Goal: Task Accomplishment & Management: Use online tool/utility

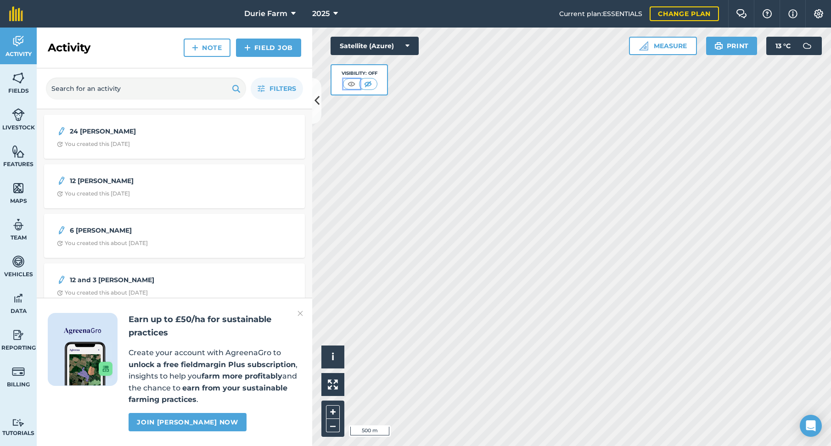
click at [351, 84] on img at bounding box center [351, 83] width 11 height 9
click at [366, 84] on img at bounding box center [367, 83] width 11 height 9
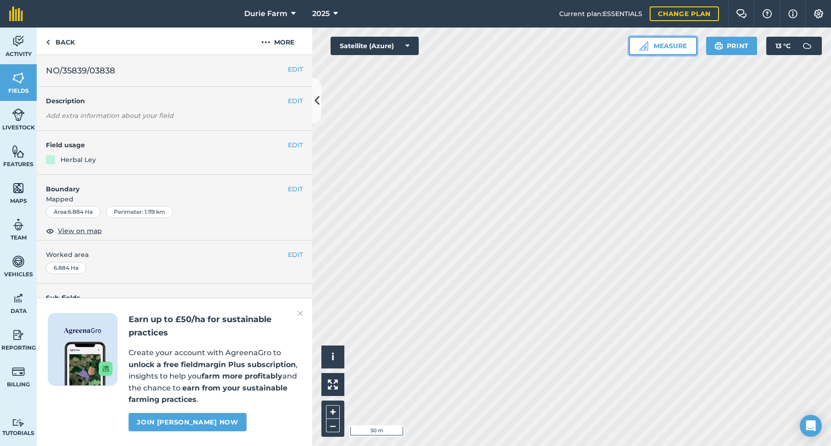
click at [649, 48] on button "Measure" at bounding box center [663, 46] width 68 height 18
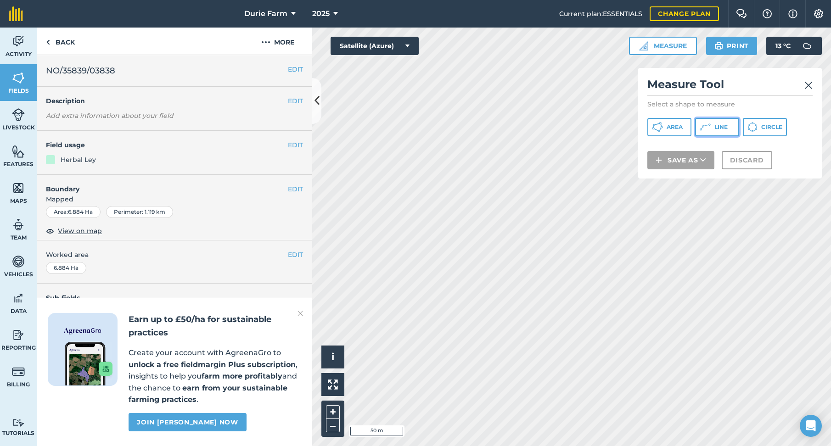
drag, startPoint x: 715, startPoint y: 129, endPoint x: 710, endPoint y: 135, distance: 7.8
click at [713, 133] on button "Line" at bounding box center [717, 127] width 44 height 18
click at [301, 313] on img at bounding box center [300, 313] width 6 height 11
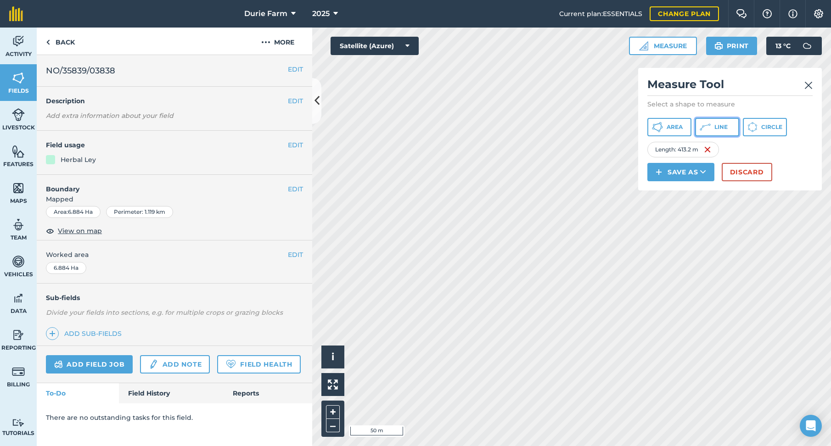
drag, startPoint x: 706, startPoint y: 128, endPoint x: 695, endPoint y: 136, distance: 13.4
click at [706, 128] on icon at bounding box center [705, 127] width 11 height 11
click at [716, 126] on span "Line" at bounding box center [720, 126] width 13 height 7
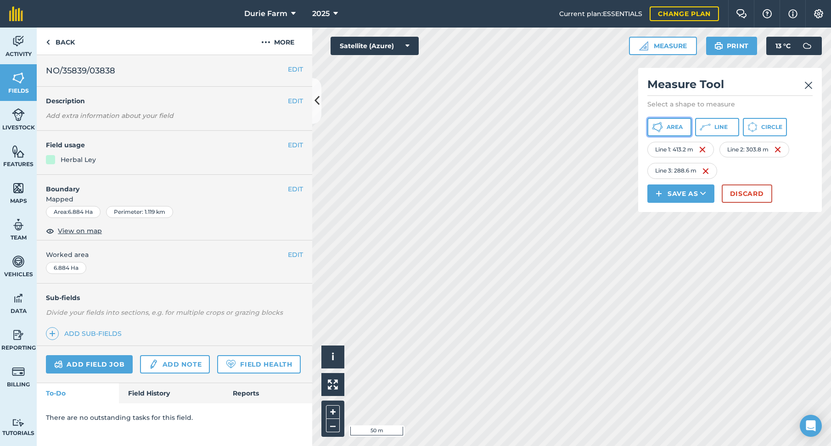
click at [676, 131] on button "Area" at bounding box center [669, 127] width 44 height 18
click at [724, 128] on span "Line" at bounding box center [720, 126] width 13 height 7
click at [746, 190] on button "Discard" at bounding box center [747, 194] width 50 height 18
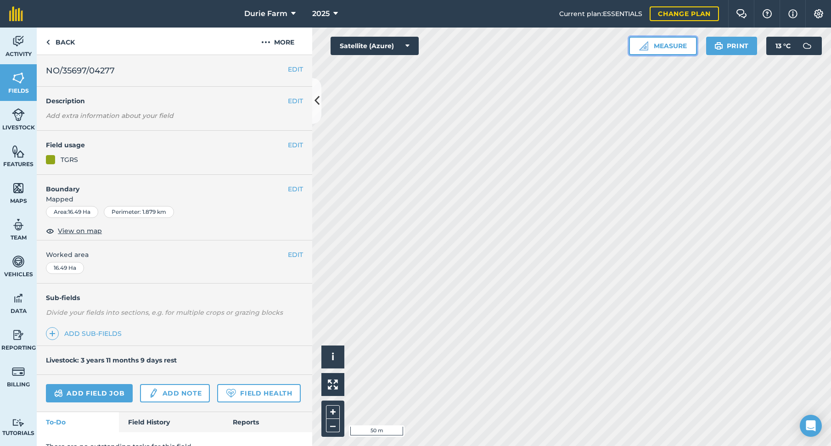
click at [652, 39] on button "Measure" at bounding box center [663, 46] width 68 height 18
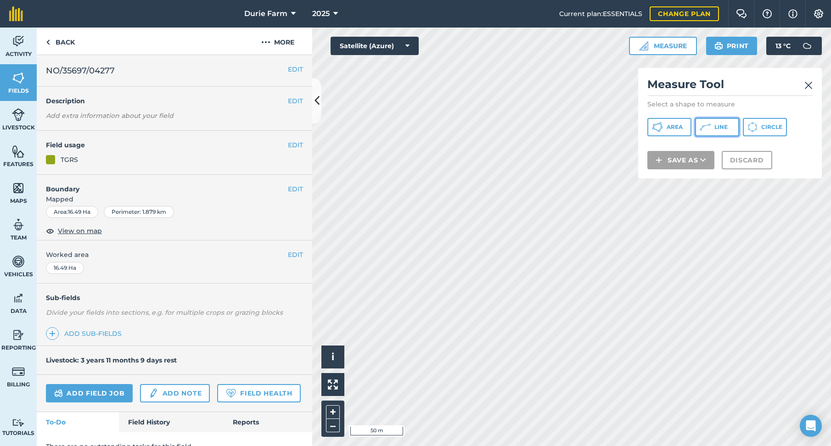
drag, startPoint x: 704, startPoint y: 126, endPoint x: 663, endPoint y: 115, distance: 41.9
click at [699, 123] on button "Line" at bounding box center [717, 127] width 44 height 18
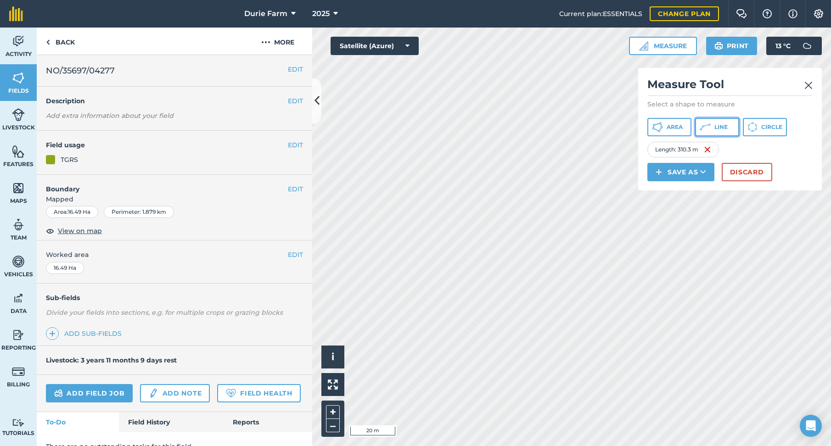
click at [727, 124] on button "Line" at bounding box center [717, 127] width 44 height 18
click at [687, 121] on button "Area" at bounding box center [669, 127] width 44 height 18
click at [710, 127] on icon at bounding box center [705, 127] width 11 height 11
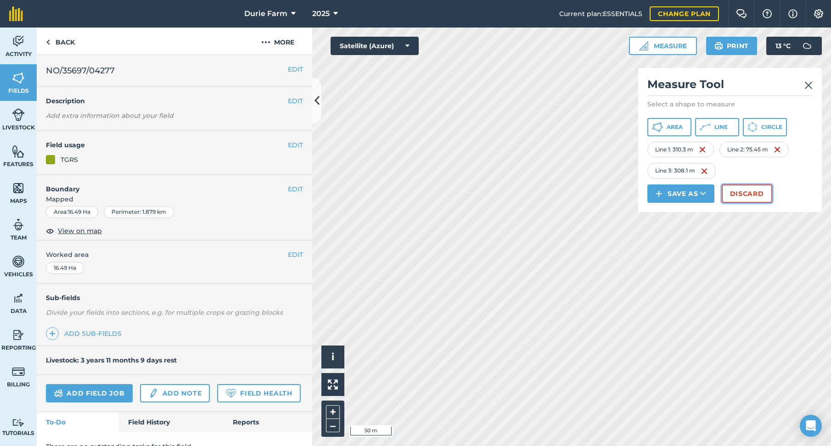
click at [743, 191] on button "Discard" at bounding box center [747, 194] width 50 height 18
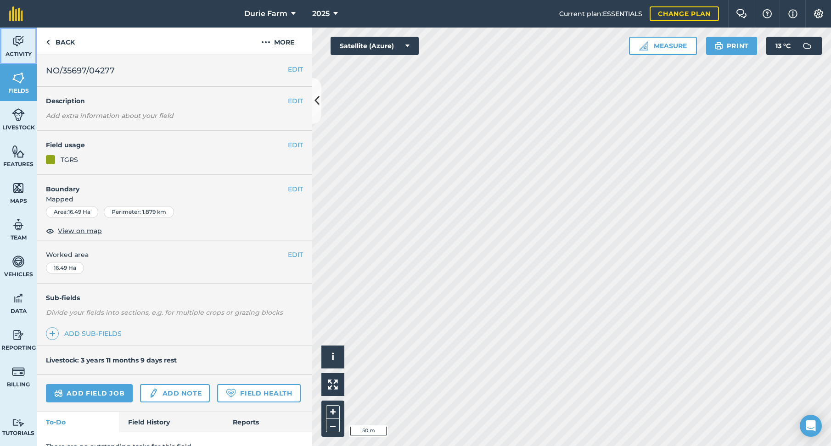
drag, startPoint x: 17, startPoint y: 47, endPoint x: 23, endPoint y: 48, distance: 6.0
click at [17, 47] on img at bounding box center [18, 41] width 13 height 14
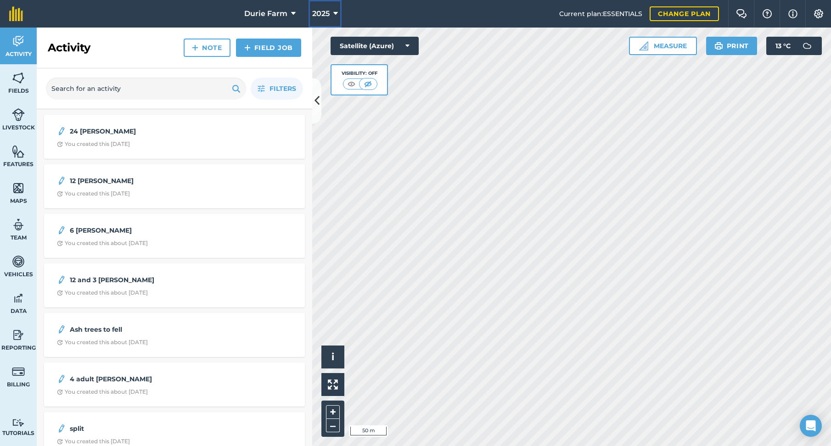
click at [325, 15] on span "2025" at bounding box center [320, 13] width 17 height 11
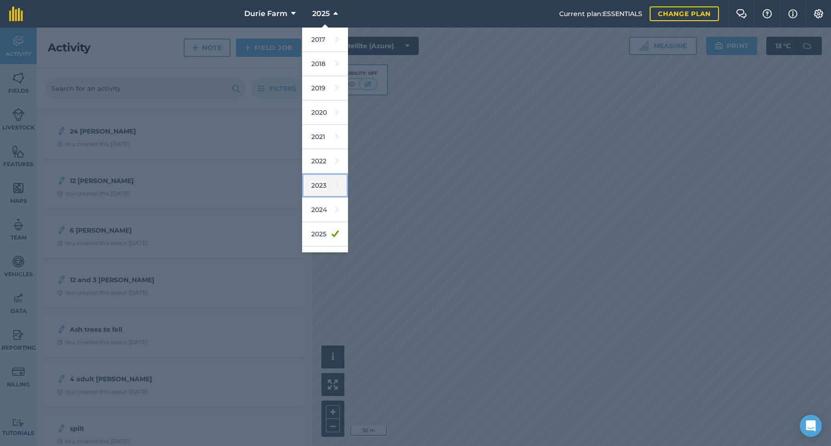
click at [319, 190] on link "2023" at bounding box center [325, 185] width 46 height 24
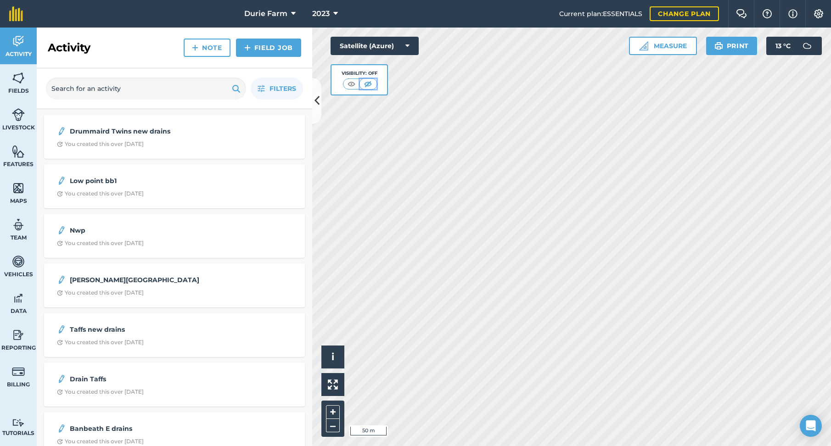
click at [365, 85] on img at bounding box center [367, 83] width 11 height 9
click at [352, 80] on img at bounding box center [351, 83] width 11 height 9
click at [326, 14] on span "2023" at bounding box center [320, 13] width 17 height 11
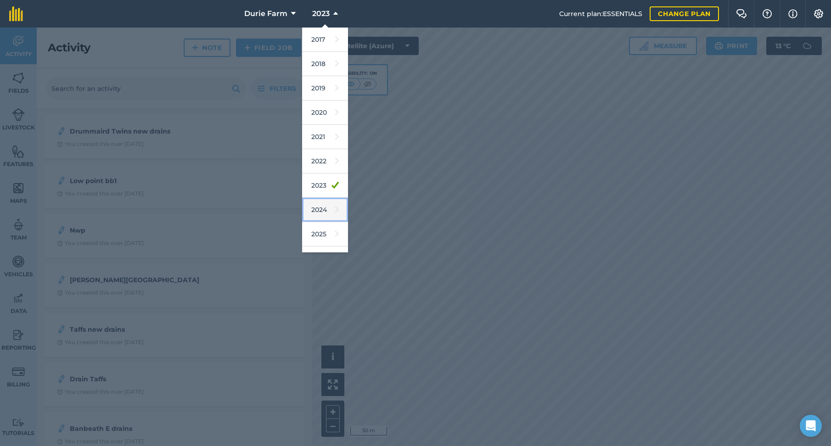
click at [325, 210] on link "2024" at bounding box center [325, 210] width 46 height 24
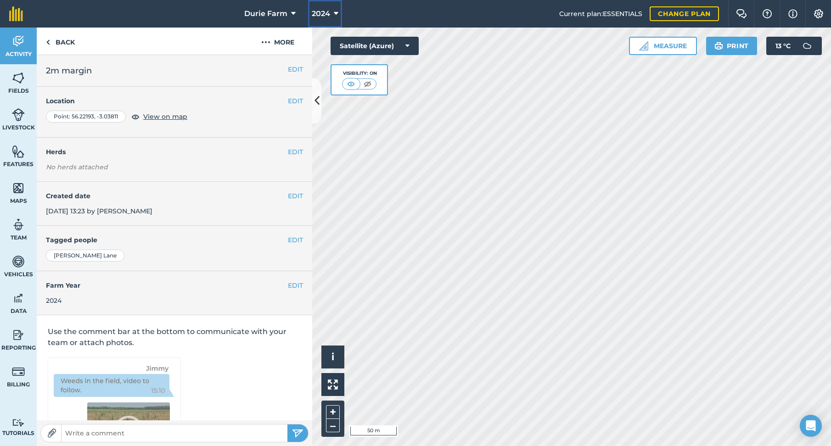
click at [319, 11] on span "2024" at bounding box center [321, 13] width 18 height 11
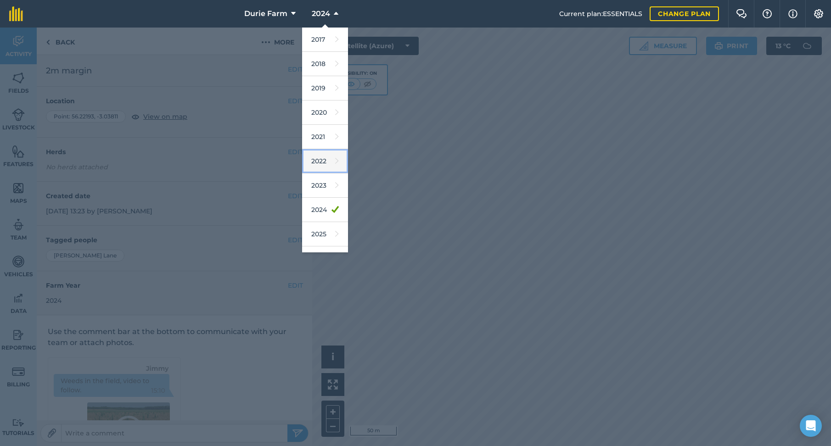
click at [319, 162] on link "2022" at bounding box center [325, 161] width 46 height 24
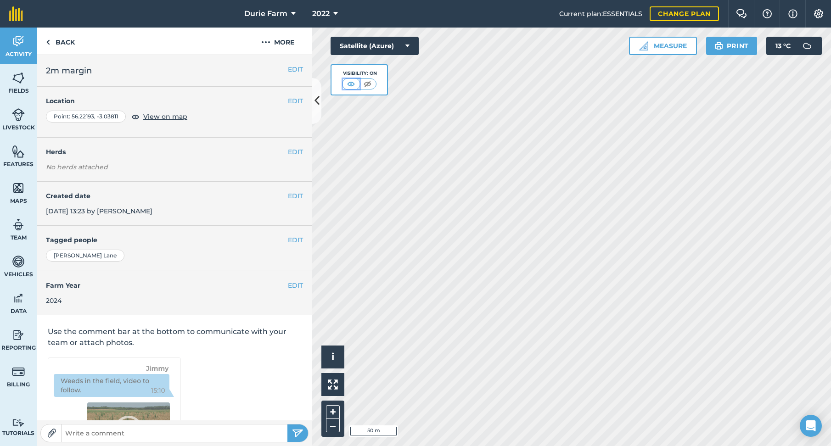
click at [348, 82] on img at bounding box center [350, 83] width 11 height 9
click at [318, 12] on span "2022" at bounding box center [320, 13] width 17 height 11
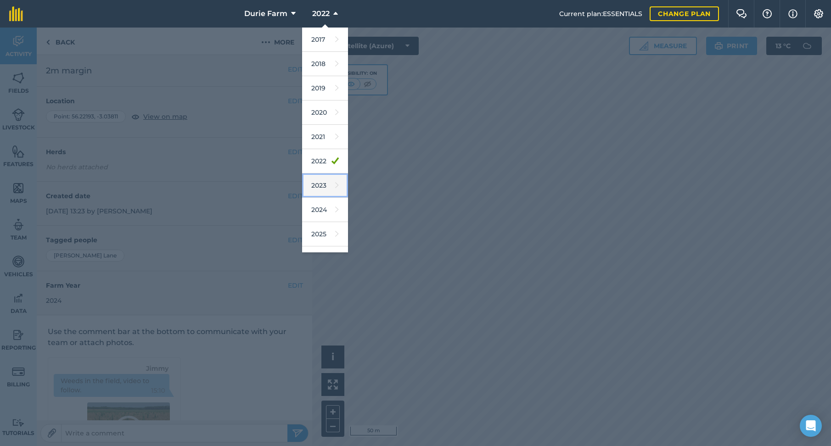
click at [314, 189] on link "2023" at bounding box center [325, 185] width 46 height 24
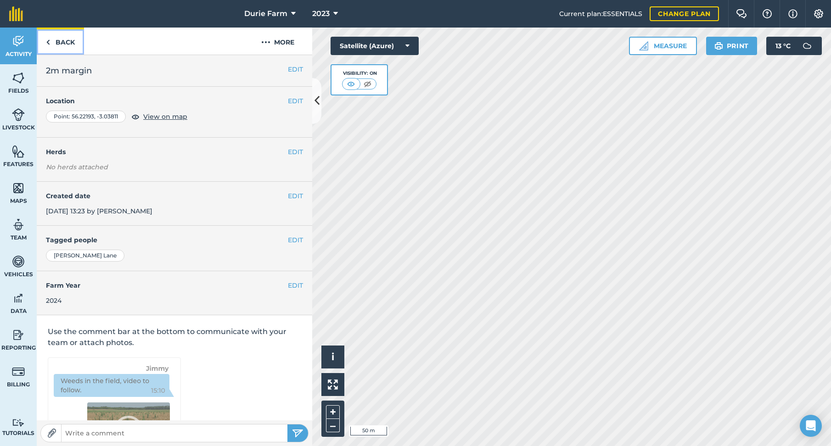
click at [66, 42] on link "Back" at bounding box center [60, 41] width 47 height 27
click at [18, 45] on img at bounding box center [18, 41] width 13 height 14
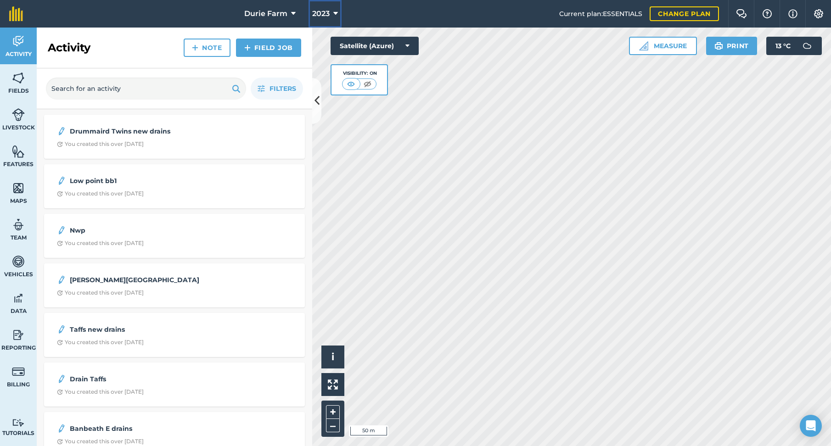
click at [312, 13] on span "2023" at bounding box center [320, 13] width 17 height 11
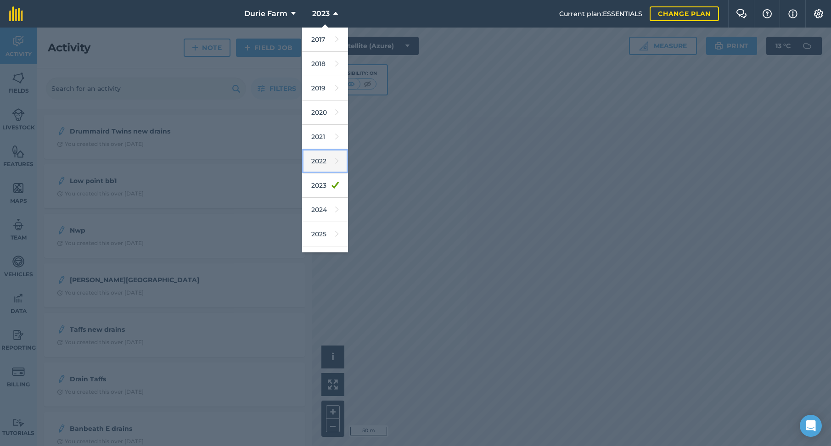
click at [317, 159] on link "2022" at bounding box center [325, 161] width 46 height 24
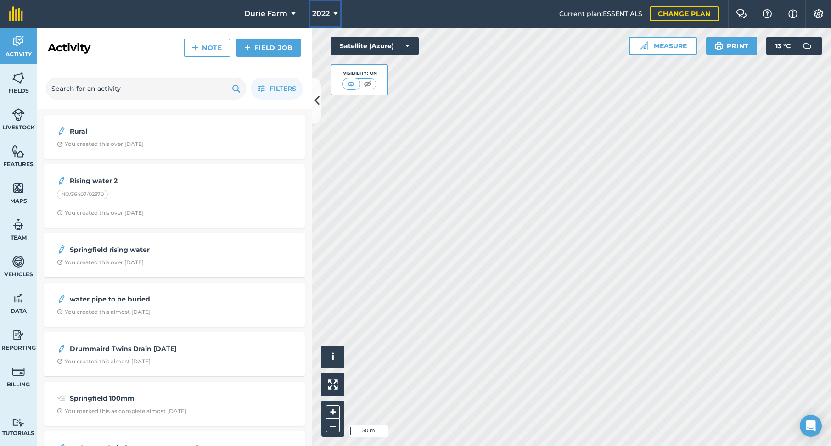
click at [315, 12] on span "2022" at bounding box center [320, 13] width 17 height 11
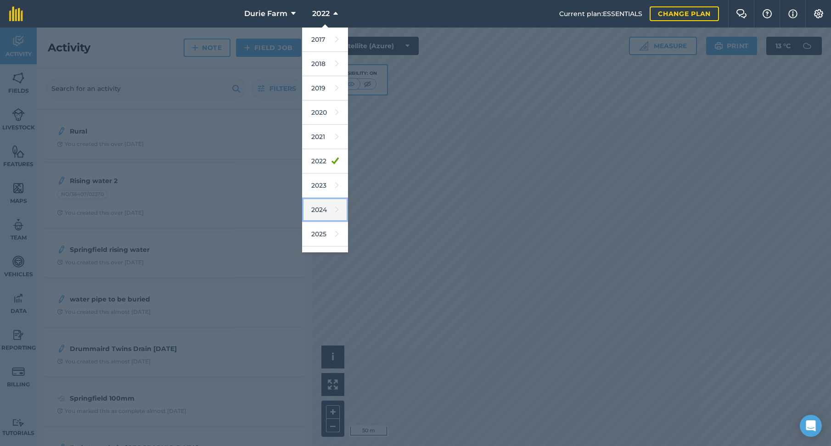
click at [321, 206] on link "2024" at bounding box center [325, 210] width 46 height 24
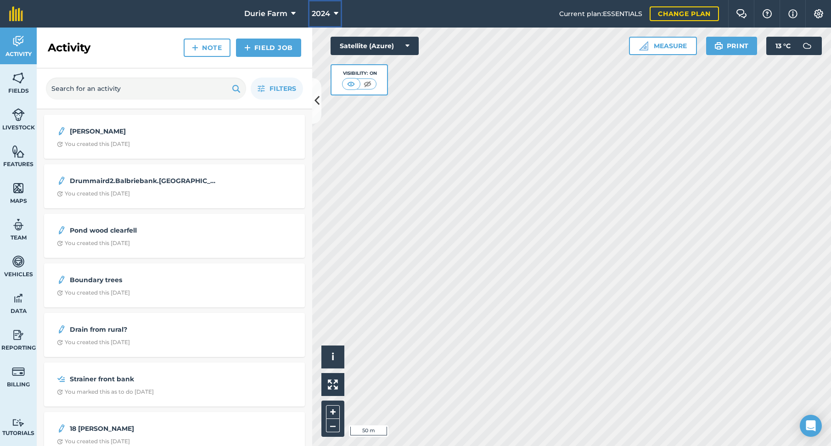
click at [321, 10] on span "2024" at bounding box center [321, 13] width 18 height 11
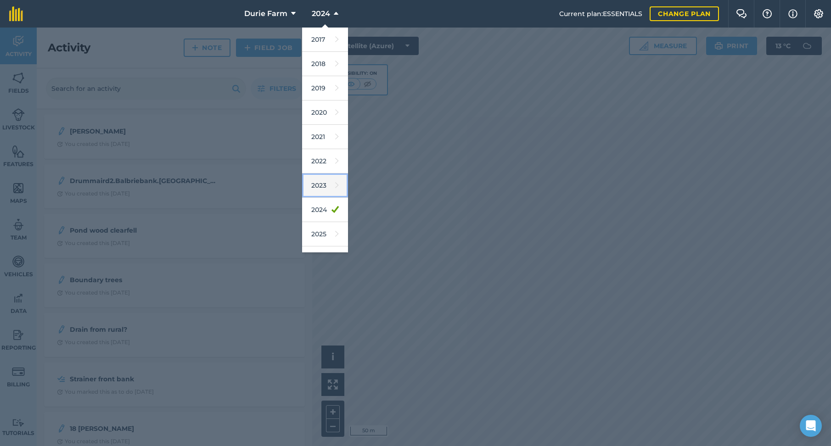
click at [319, 183] on link "2023" at bounding box center [325, 185] width 46 height 24
